Goal: Task Accomplishment & Management: Manage account settings

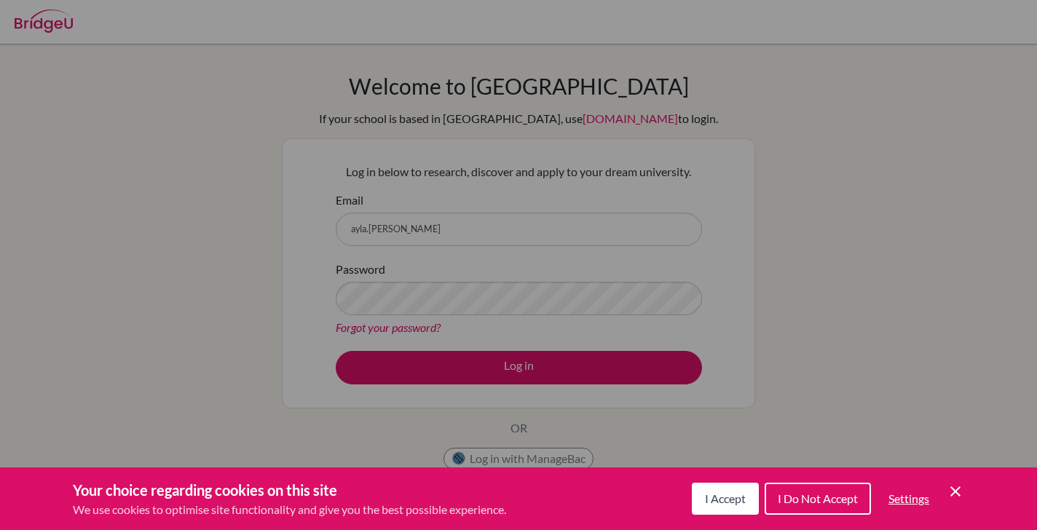
click at [701, 490] on button "I Accept" at bounding box center [725, 499] width 67 height 32
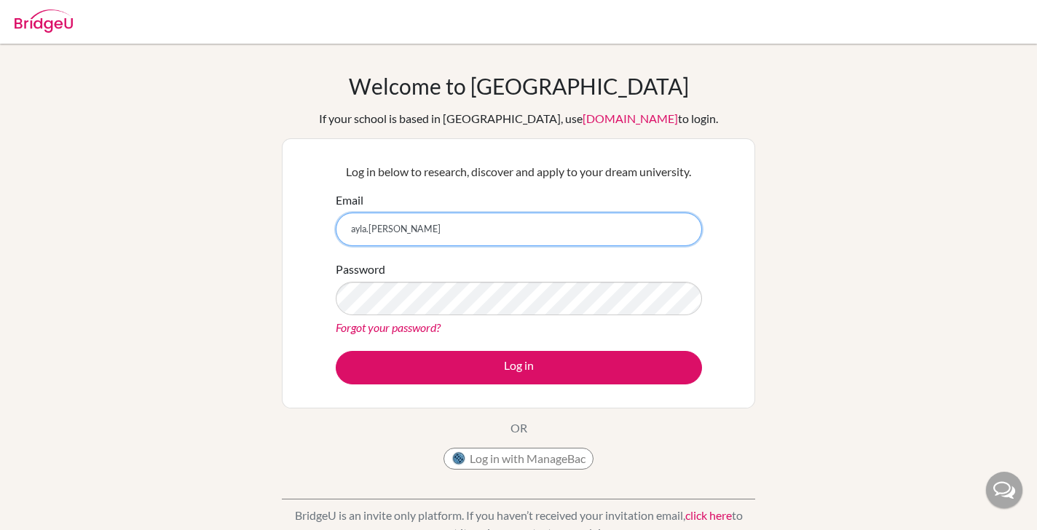
click at [448, 234] on input "ayla.[PERSON_NAME]" at bounding box center [519, 229] width 366 height 33
click at [460, 228] on input "[EMAIL_ADDRESS][PERSON_NAME][DOMAIN_NAME]" at bounding box center [519, 229] width 366 height 33
type input "[EMAIL_ADDRESS][PERSON_NAME][DOMAIN_NAME]"
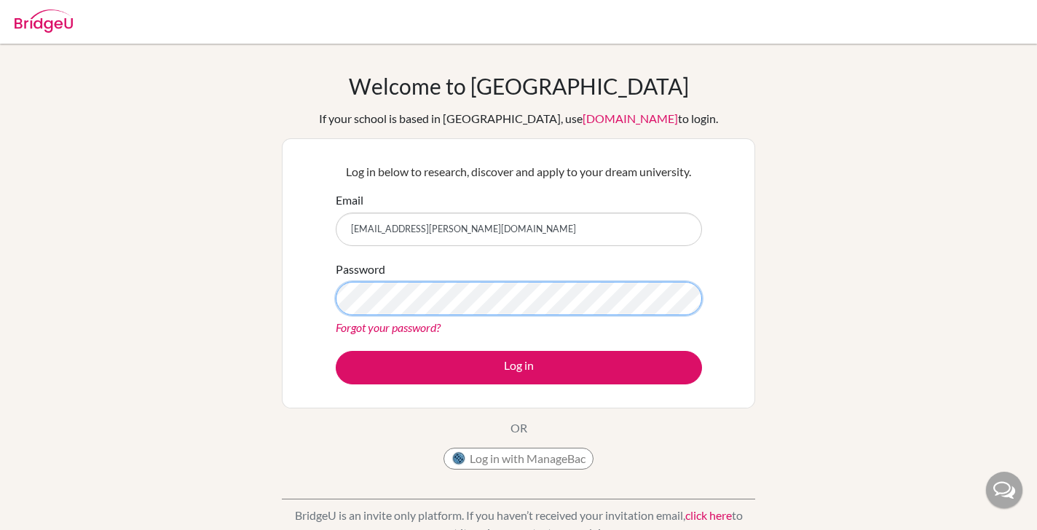
click at [336, 351] on button "Log in" at bounding box center [519, 367] width 366 height 33
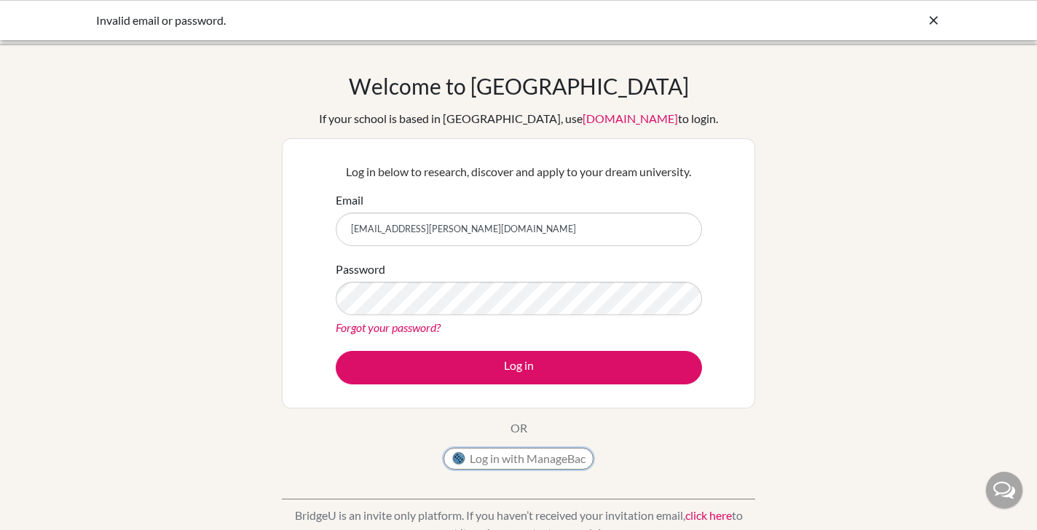
click at [462, 456] on img at bounding box center [458, 458] width 15 height 15
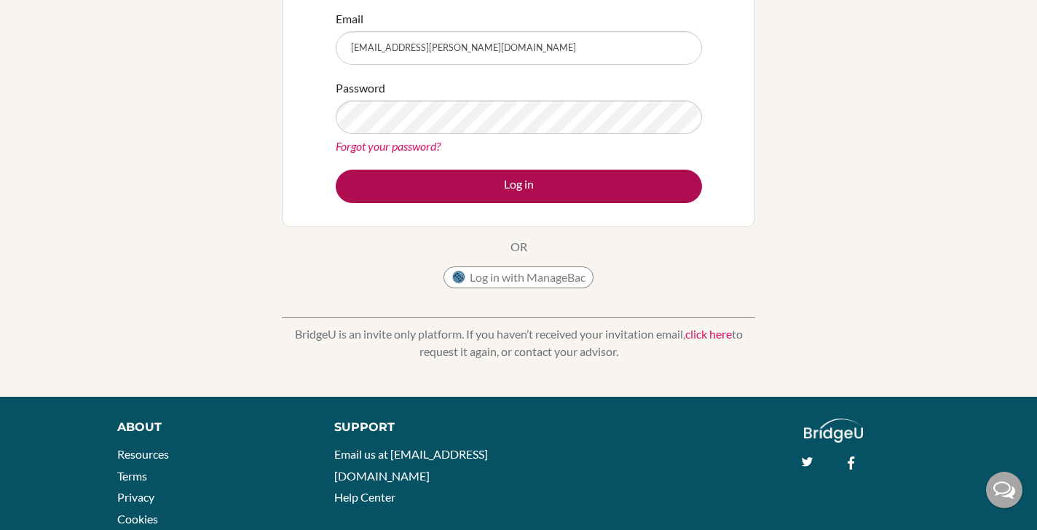
scroll to position [178, 0]
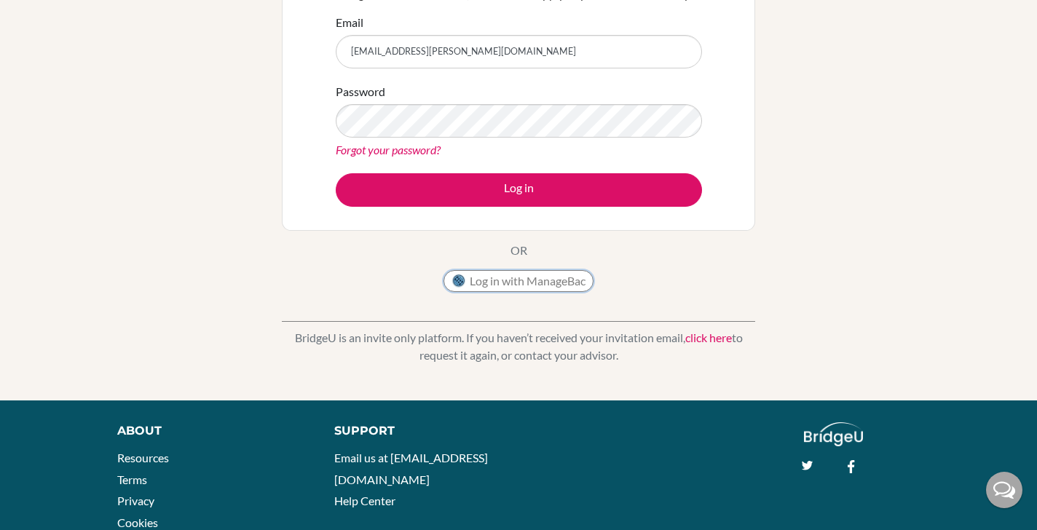
click at [507, 285] on button "Log in with ManageBac" at bounding box center [518, 281] width 150 height 22
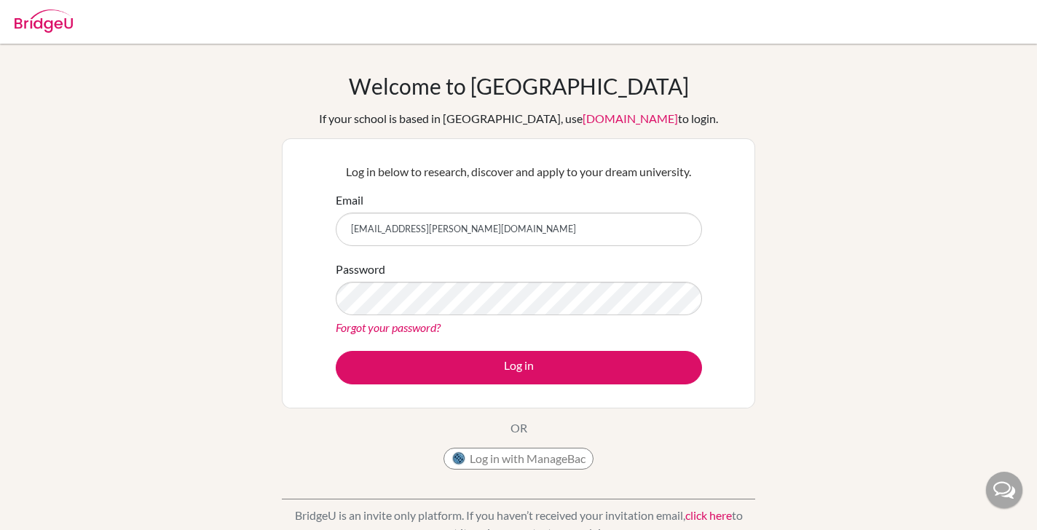
click at [58, 25] on img at bounding box center [44, 20] width 58 height 23
click at [382, 327] on link "Forgot your password?" at bounding box center [388, 327] width 105 height 14
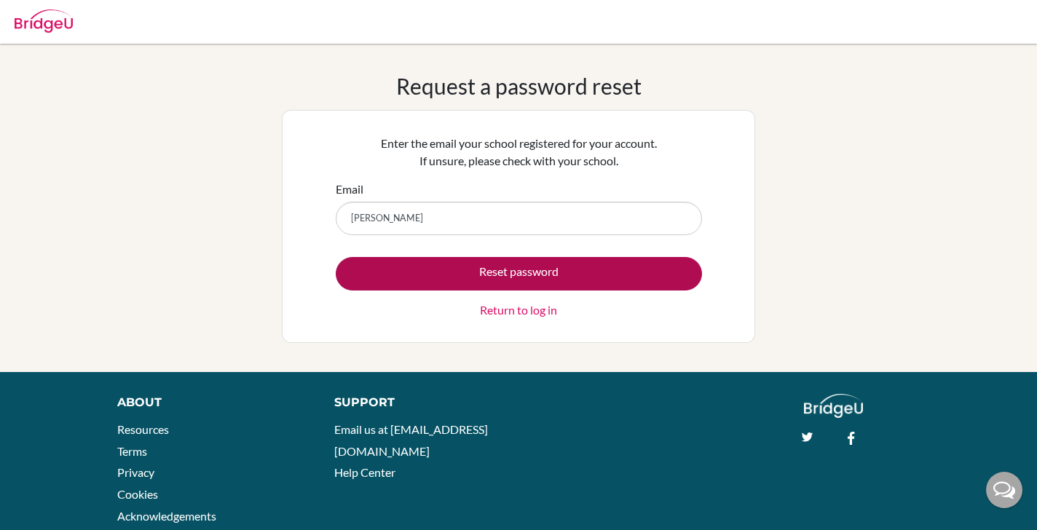
type input "[EMAIL_ADDRESS][DOMAIN_NAME]"
click at [473, 282] on button "Reset password" at bounding box center [519, 273] width 366 height 33
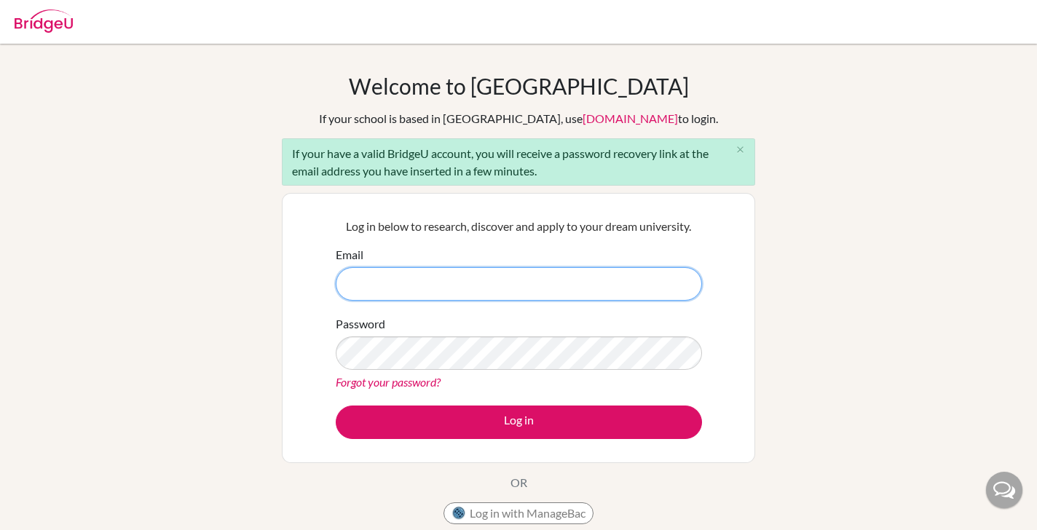
scroll to position [1, 0]
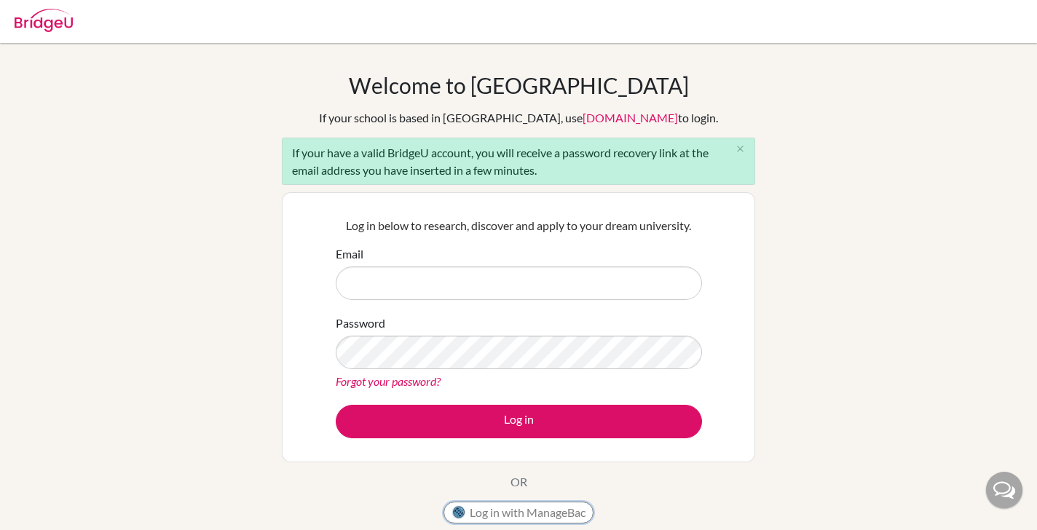
click at [470, 517] on button "Log in with ManageBac" at bounding box center [518, 513] width 150 height 22
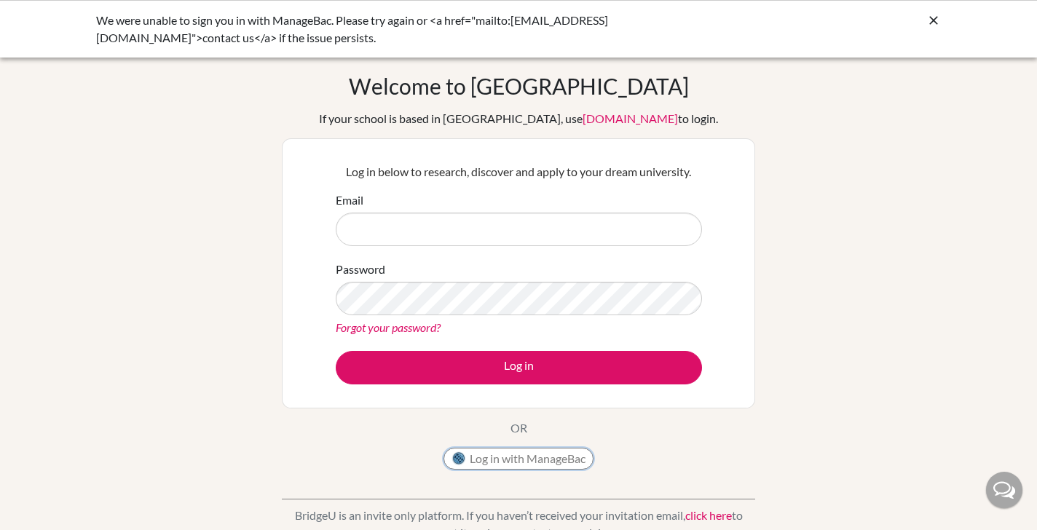
click at [517, 460] on button "Log in with ManageBac" at bounding box center [518, 459] width 150 height 22
